Goal: Navigation & Orientation: Find specific page/section

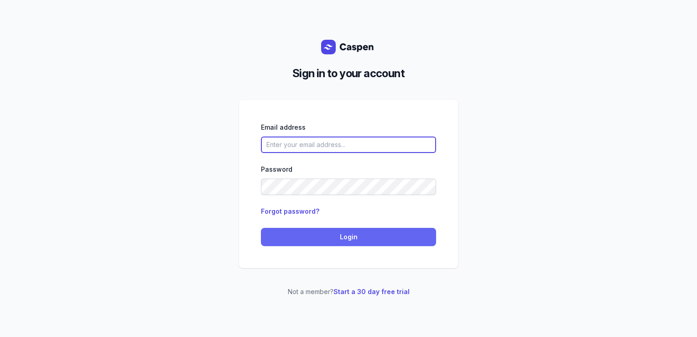
type input "[PERSON_NAME][EMAIL_ADDRESS][DOMAIN_NAME][PERSON_NAME]"
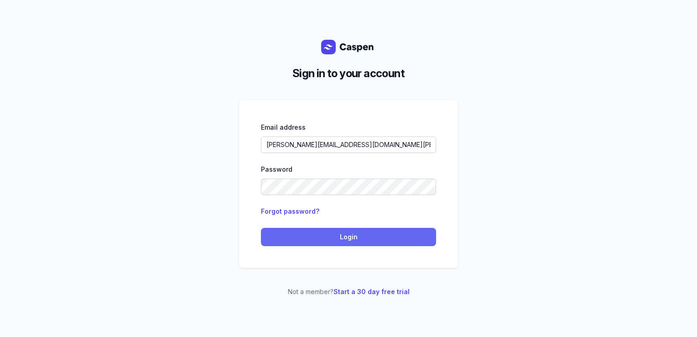
click at [329, 237] on span "Login" at bounding box center [348, 236] width 164 height 11
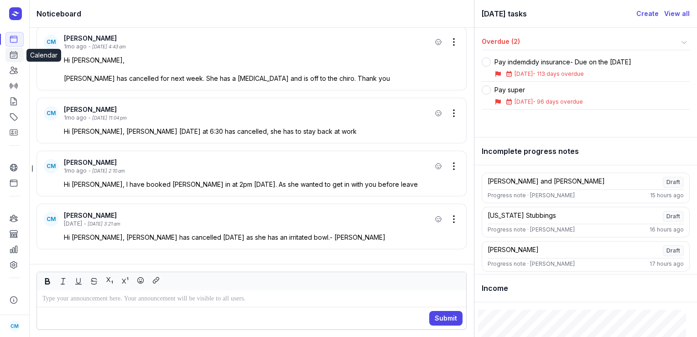
click at [9, 59] on icon at bounding box center [13, 54] width 9 height 9
select select "week"
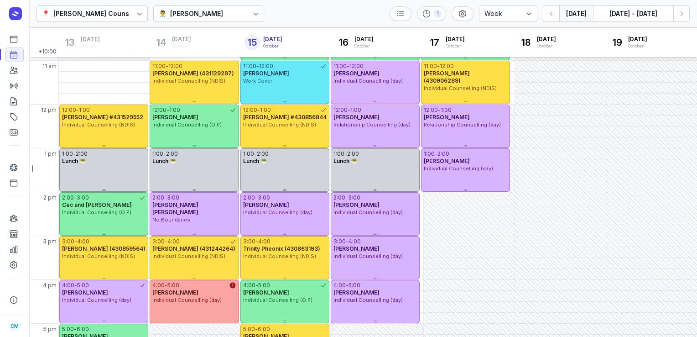
scroll to position [129, 0]
